Goal: Check status: Check status

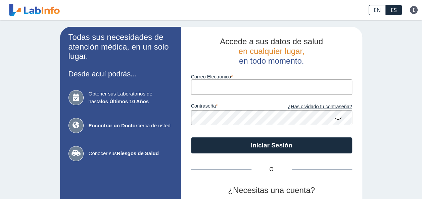
type input "[EMAIL_ADDRESS][DOMAIN_NAME]"
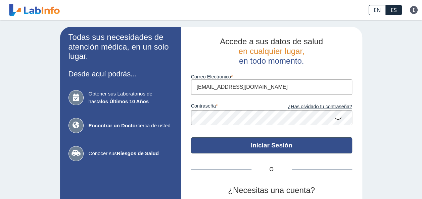
click at [272, 144] on button "Iniciar Sesión" at bounding box center [271, 146] width 161 height 16
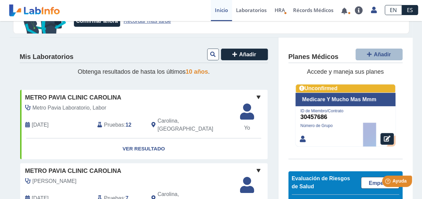
scroll to position [50, 0]
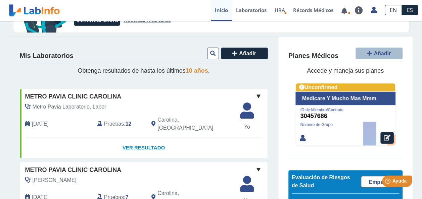
click at [150, 143] on link "Ver Resultado" at bounding box center [143, 148] width 247 height 21
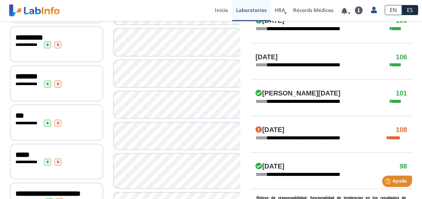
scroll to position [364, 0]
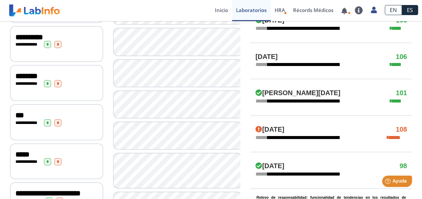
click at [388, 138] on icon at bounding box center [386, 137] width 1 height 5
click at [298, 136] on span "**********" at bounding box center [302, 138] width 95 height 8
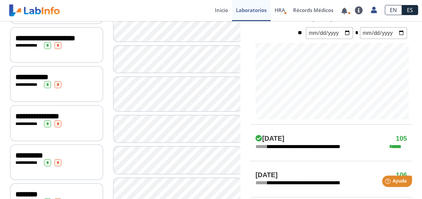
scroll to position [245, 0]
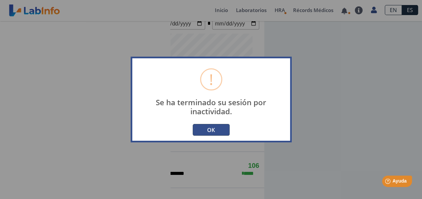
type input "[EMAIL_ADDRESS][DOMAIN_NAME]"
